Goal: Task Accomplishment & Management: Manage account settings

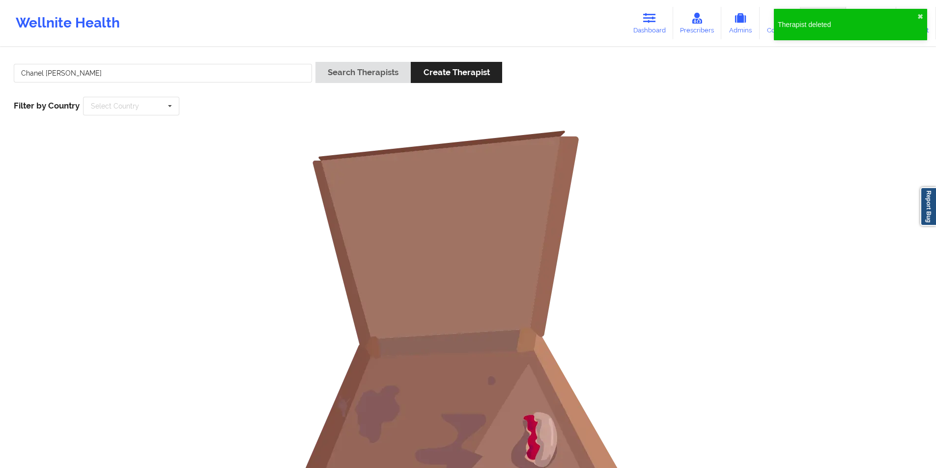
click at [182, 71] on input "Chanel [PERSON_NAME]" at bounding box center [163, 73] width 298 height 19
drag, startPoint x: 0, startPoint y: 0, endPoint x: 182, endPoint y: 71, distance: 195.8
click at [182, 71] on input "Chanel [PERSON_NAME]" at bounding box center [163, 73] width 298 height 19
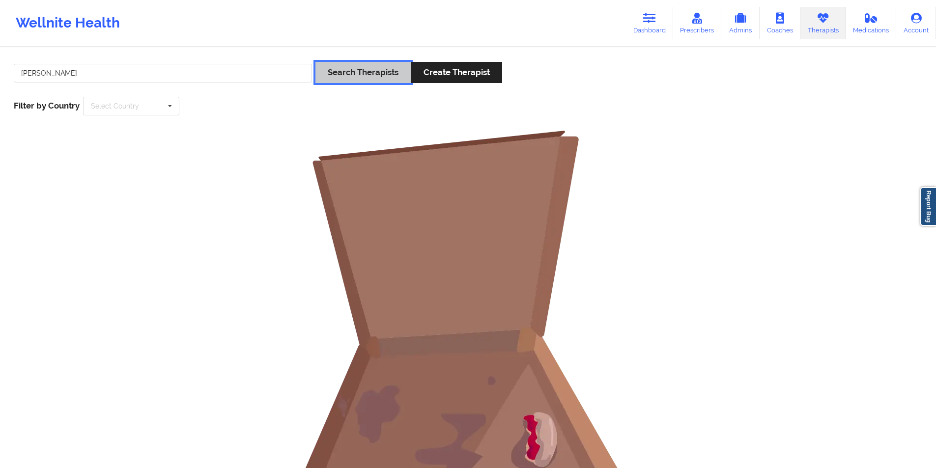
click at [360, 68] on button "Search Therapists" at bounding box center [363, 72] width 95 height 21
click at [197, 71] on input "[PERSON_NAME]" at bounding box center [163, 73] width 298 height 19
type input "[PERSON_NAME]"
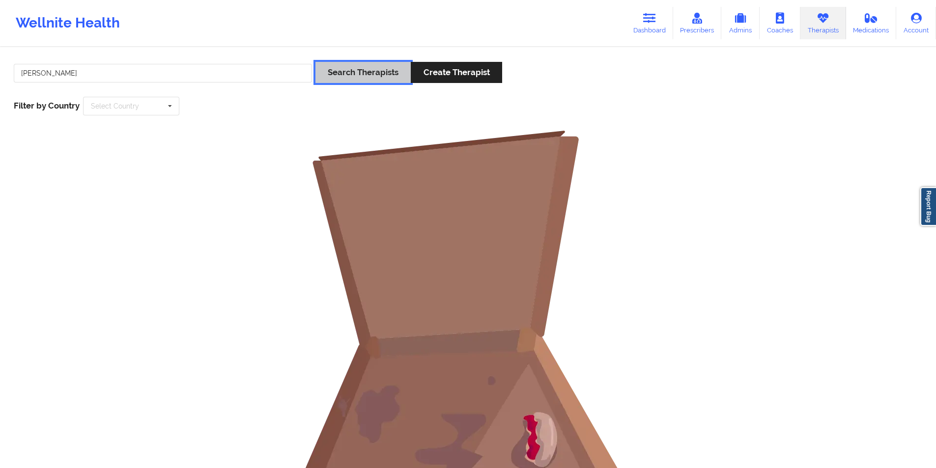
click at [355, 69] on button "Search Therapists" at bounding box center [363, 72] width 95 height 21
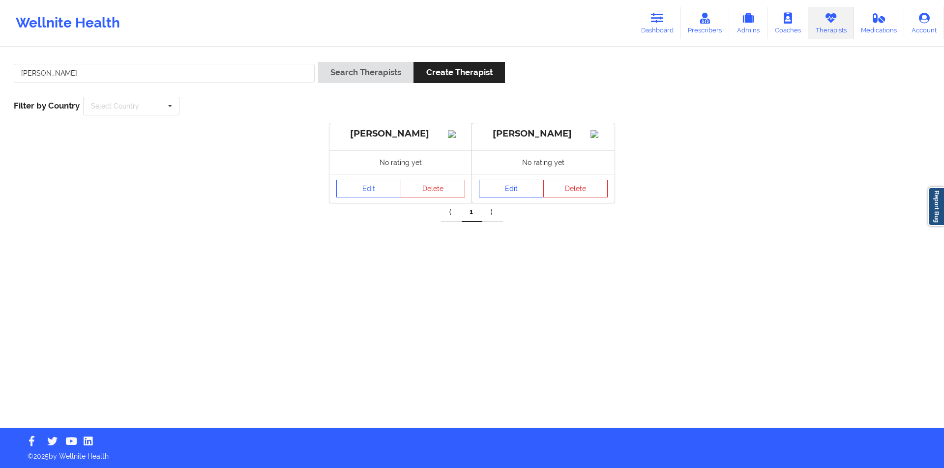
click at [519, 196] on link "Edit" at bounding box center [511, 189] width 65 height 18
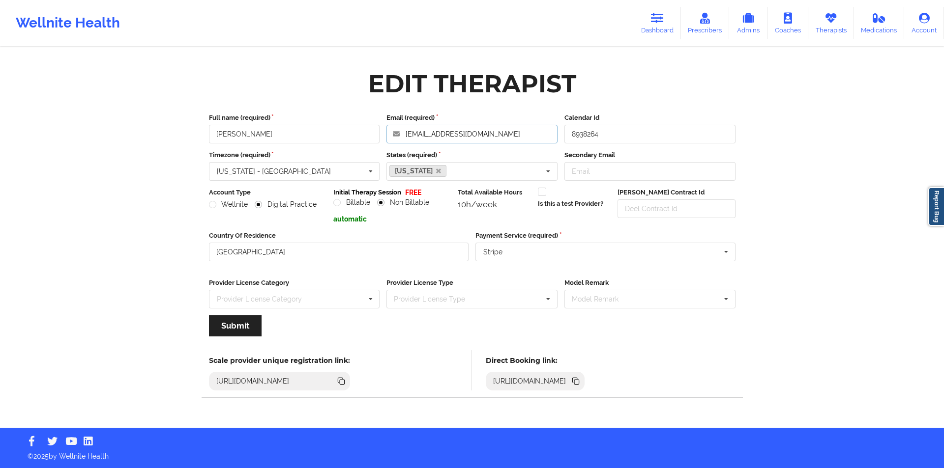
click at [510, 134] on input "[EMAIL_ADDRESS][DOMAIN_NAME]" at bounding box center [471, 134] width 171 height 19
paste input "gm"
type input "[EMAIL_ADDRESS][DOMAIN_NAME]"
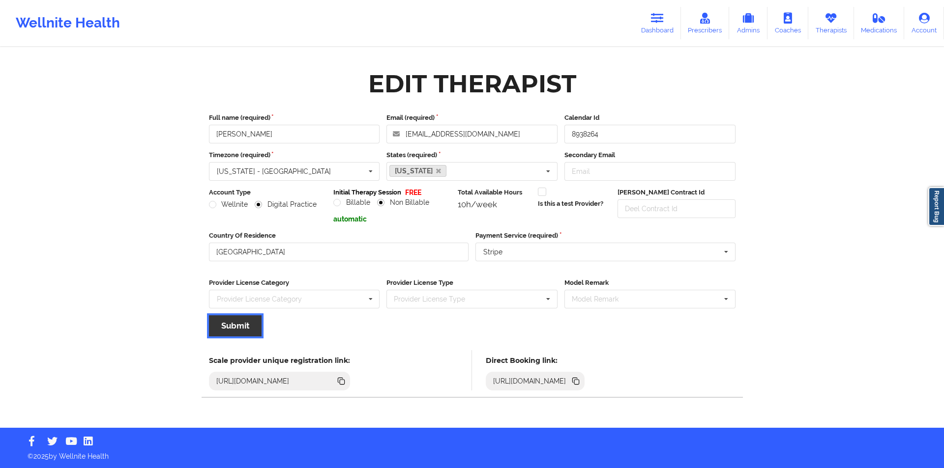
click at [245, 330] on button "Submit" at bounding box center [235, 326] width 53 height 21
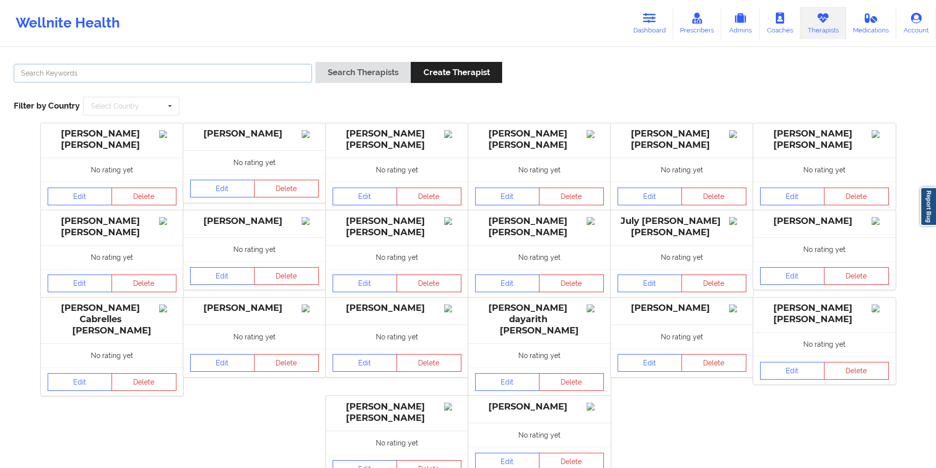
click at [209, 77] on input "text" at bounding box center [163, 73] width 298 height 19
paste input "[PERSON_NAME]"
type input "[PERSON_NAME]"
click at [374, 74] on button "Search Therapists" at bounding box center [363, 72] width 95 height 21
